Goal: Information Seeking & Learning: Learn about a topic

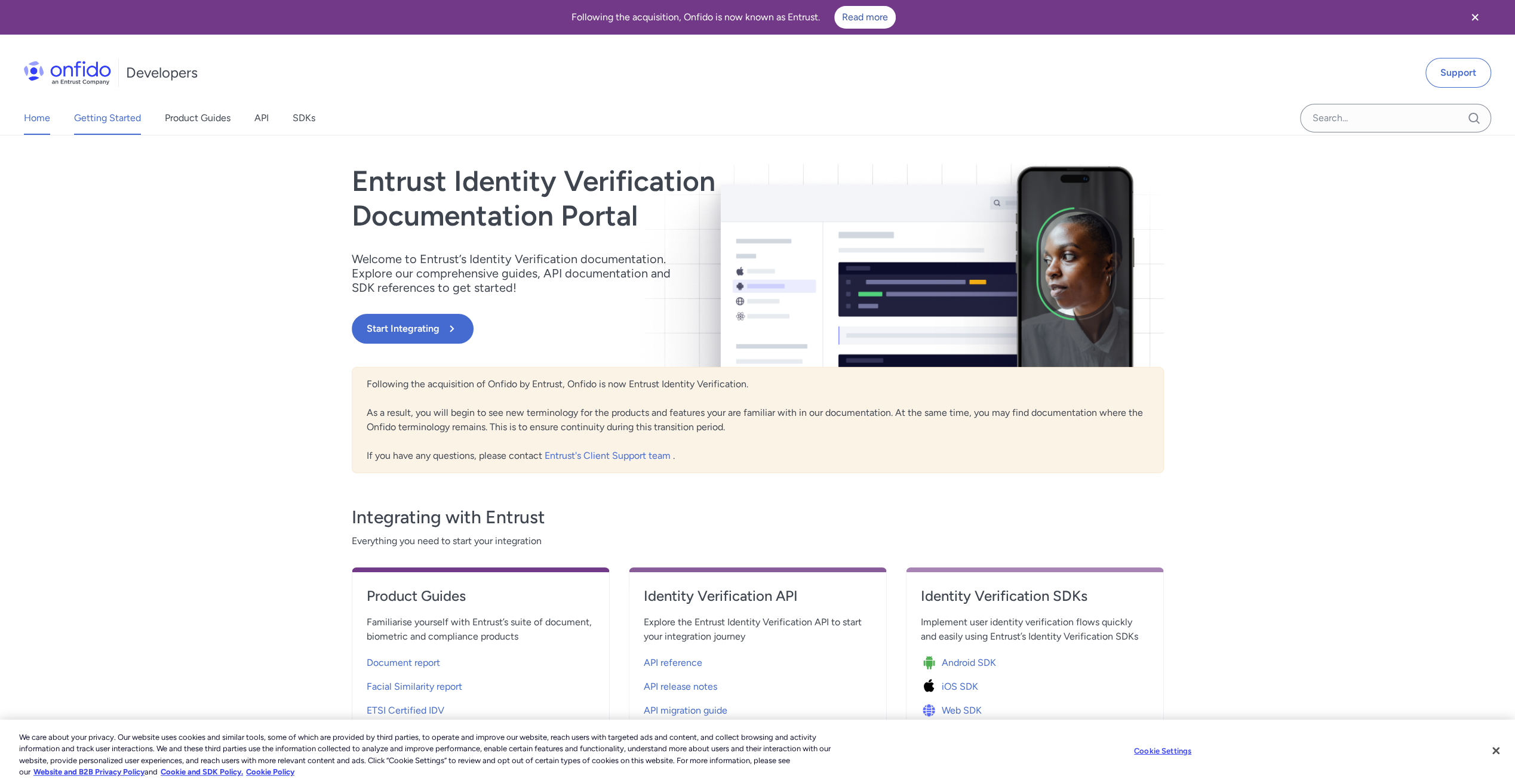
click at [107, 122] on link "Getting Started" at bounding box center [108, 118] width 67 height 33
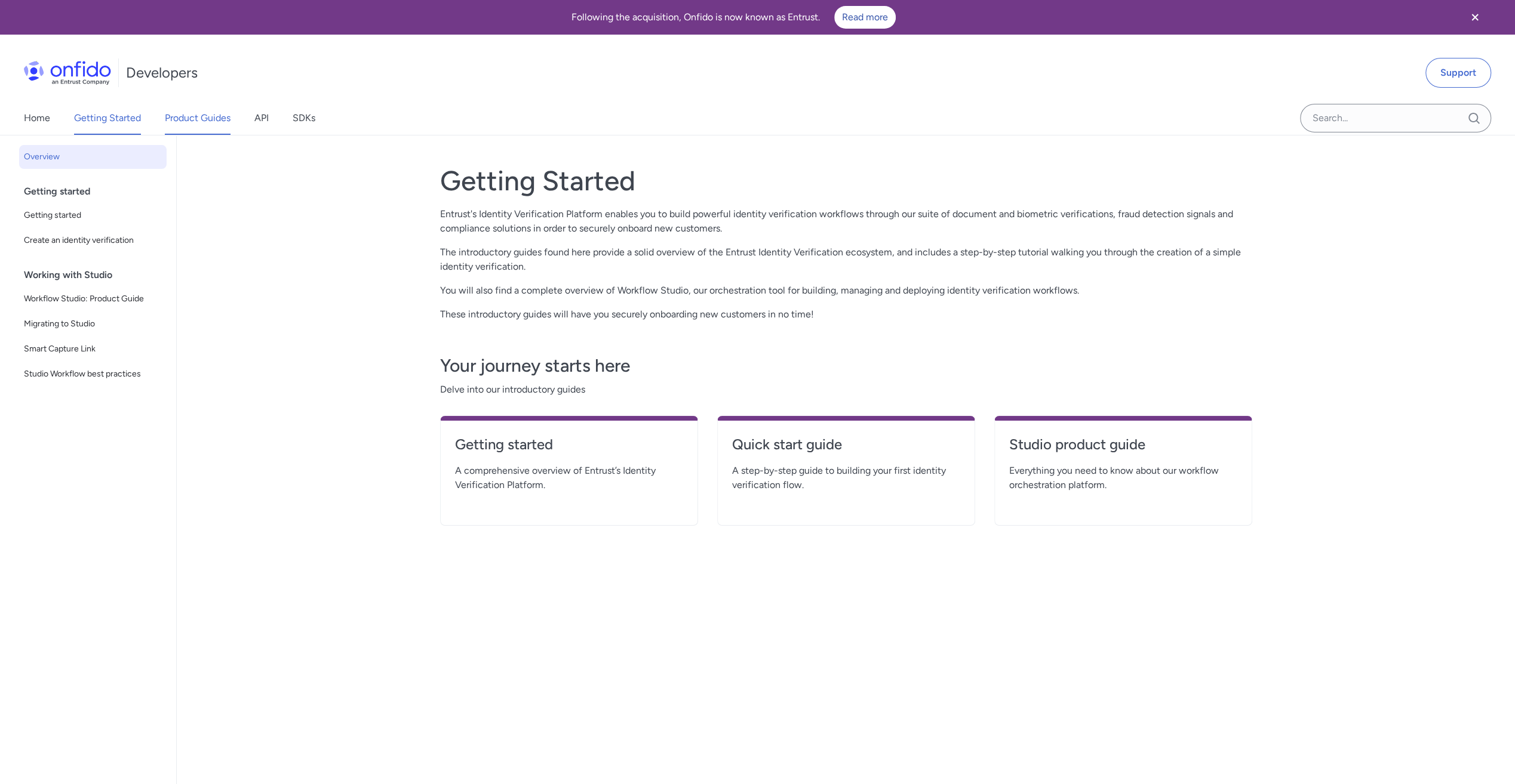
click at [175, 111] on link "Product Guides" at bounding box center [197, 118] width 65 height 33
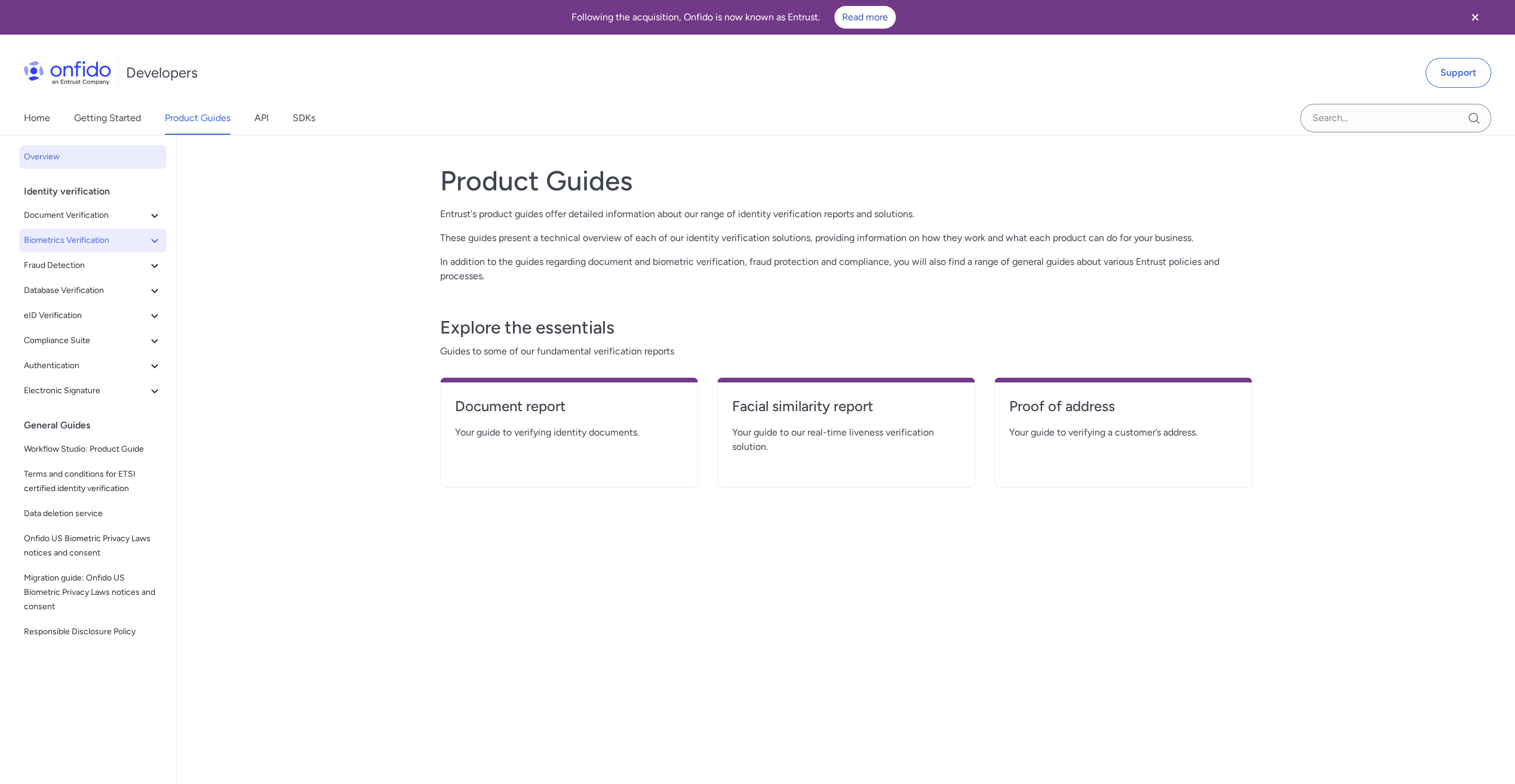
click at [119, 241] on span "Biometrics Verification" at bounding box center [85, 240] width 123 height 14
click at [261, 121] on link "API" at bounding box center [261, 118] width 14 height 33
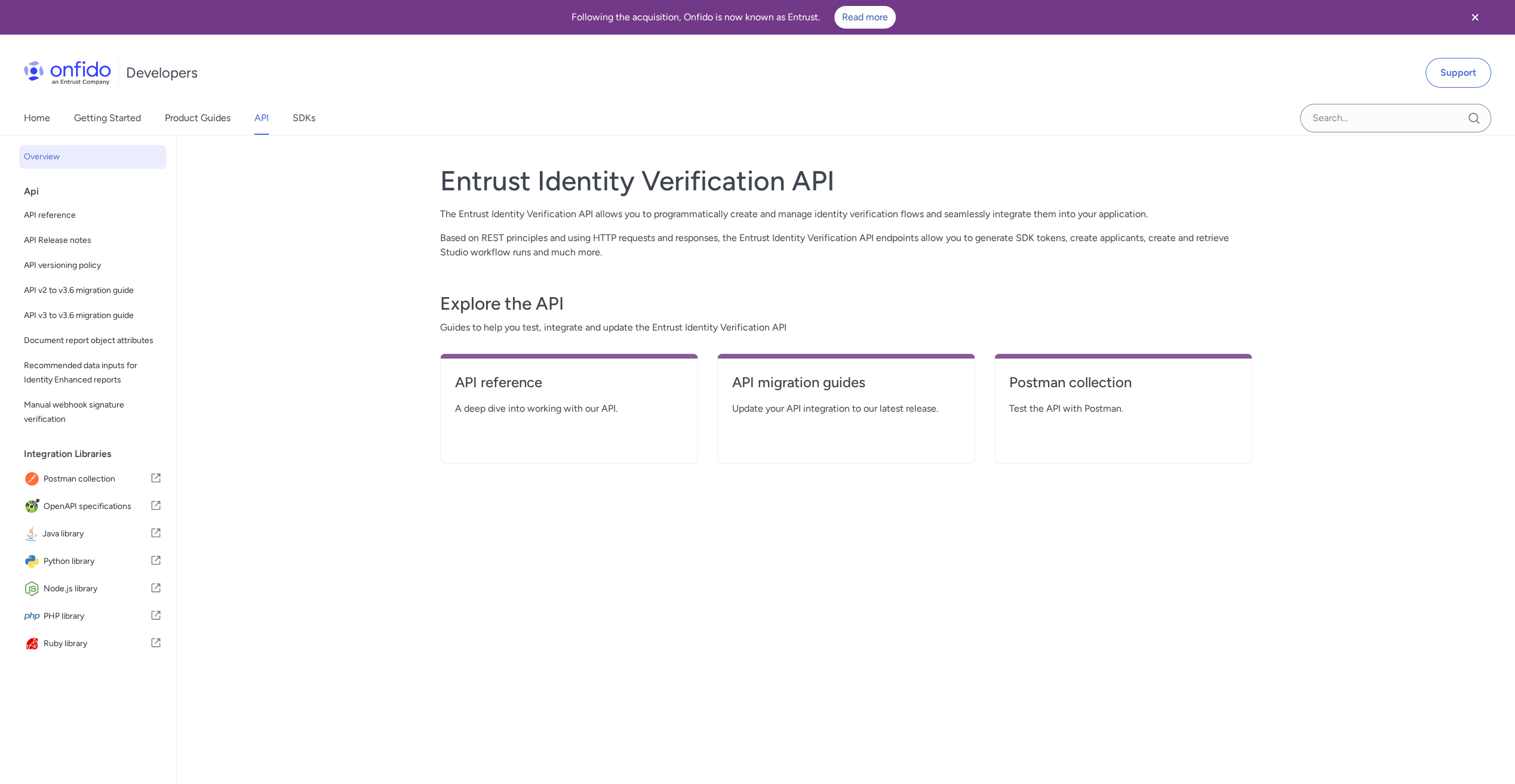
click at [344, 119] on div "Home Getting Started Product Guides API SDKs" at bounding box center [181, 118] width 363 height 33
click at [302, 123] on link "SDKs" at bounding box center [304, 118] width 22 height 33
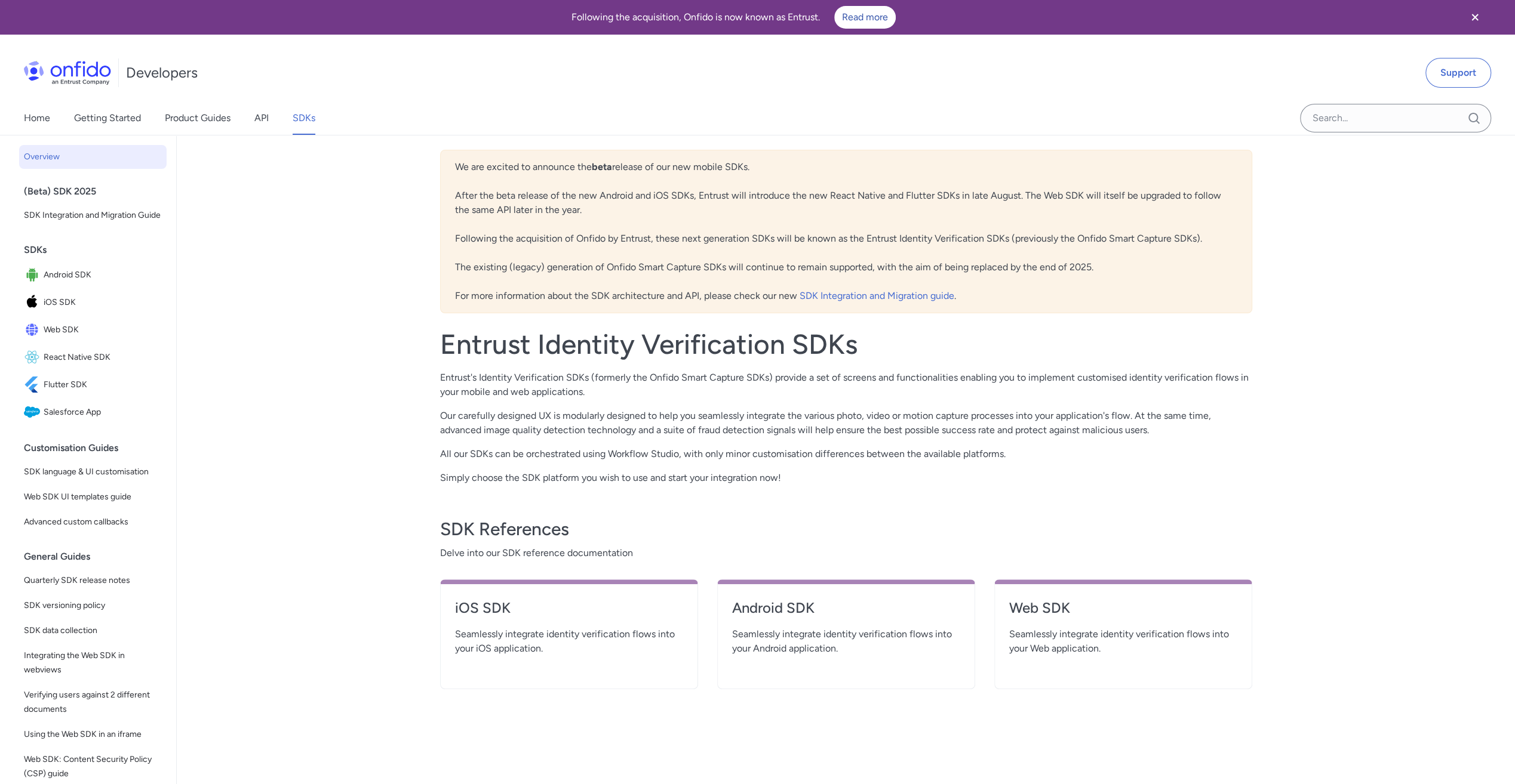
scroll to position [239, 0]
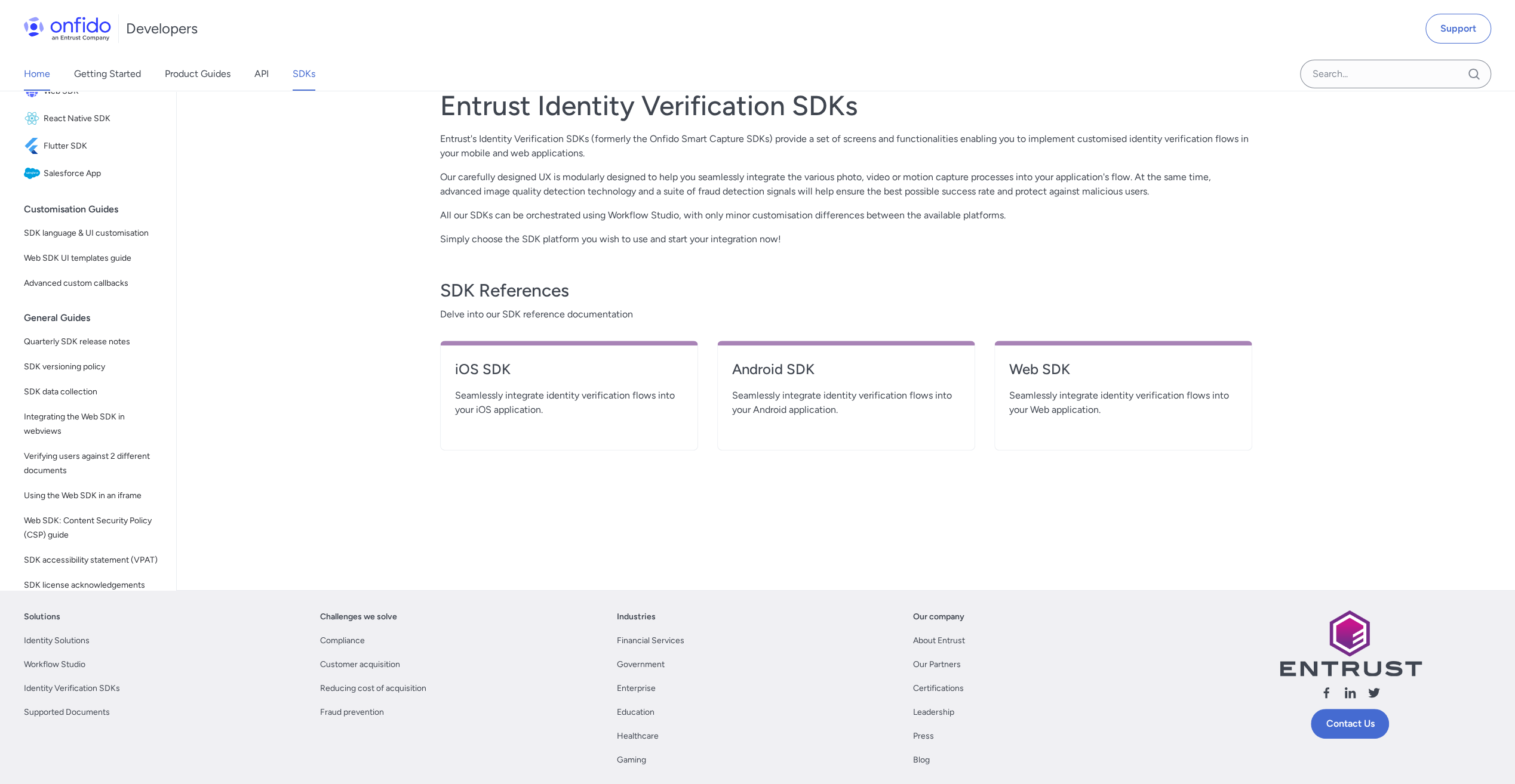
click at [42, 79] on link "Home" at bounding box center [37, 74] width 26 height 33
